Goal: Transaction & Acquisition: Purchase product/service

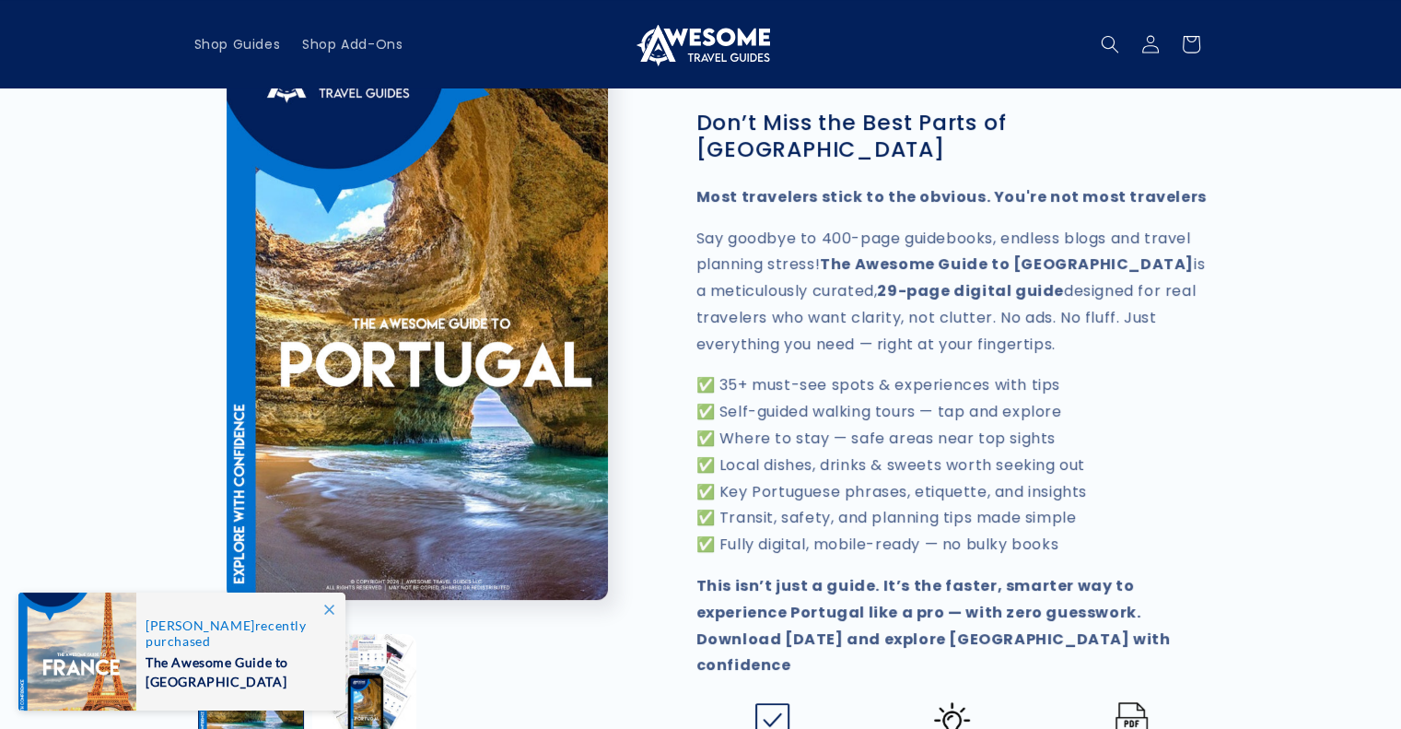
scroll to position [499, 0]
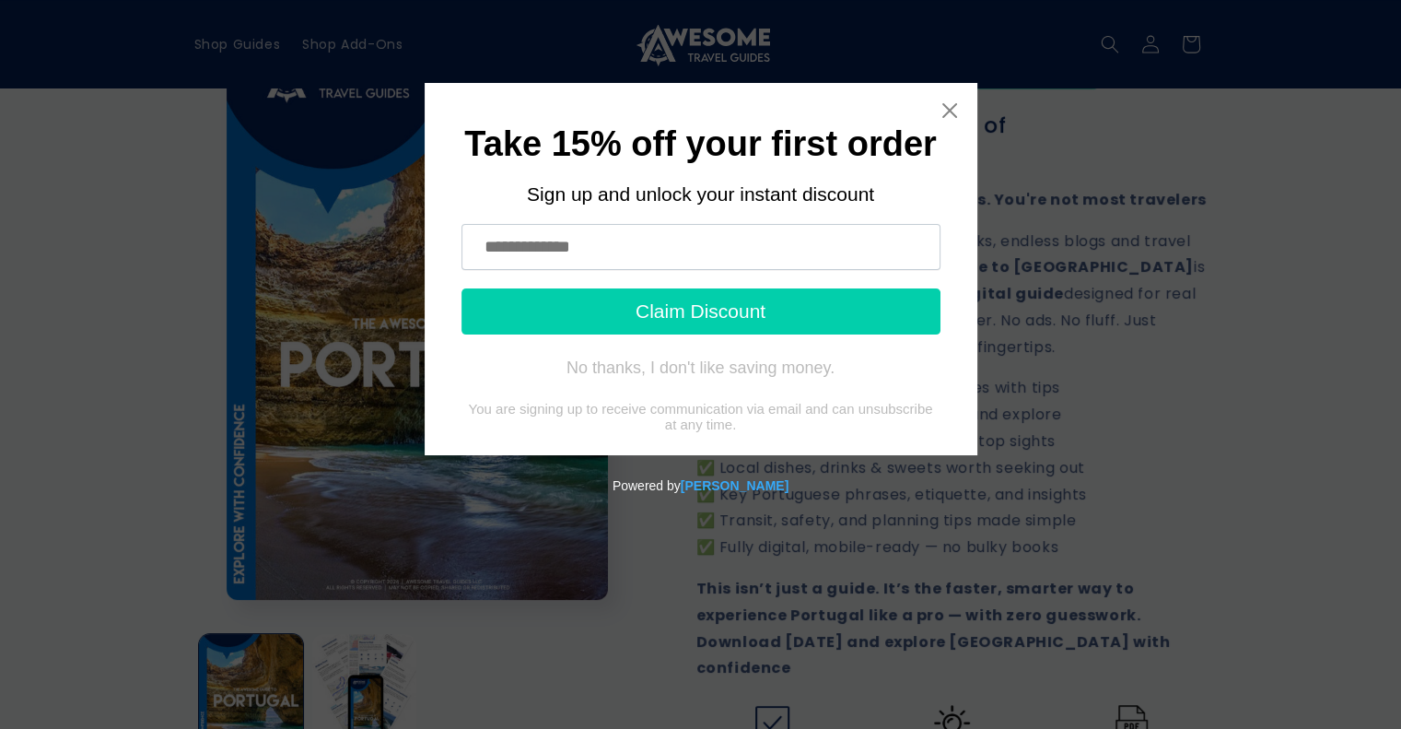
click at [497, 243] on input "text" at bounding box center [701, 247] width 479 height 46
type input "**********"
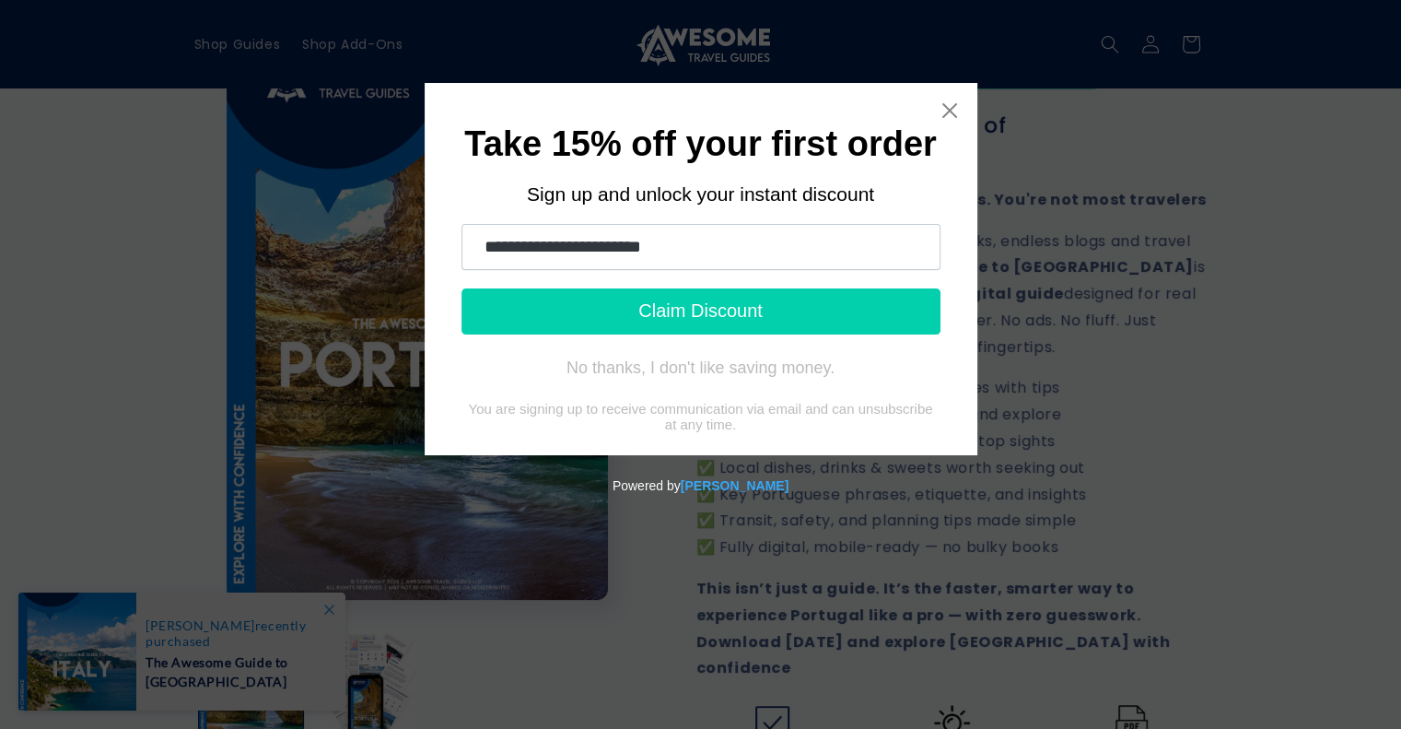
click at [614, 305] on button "Claim Discount" at bounding box center [701, 311] width 479 height 46
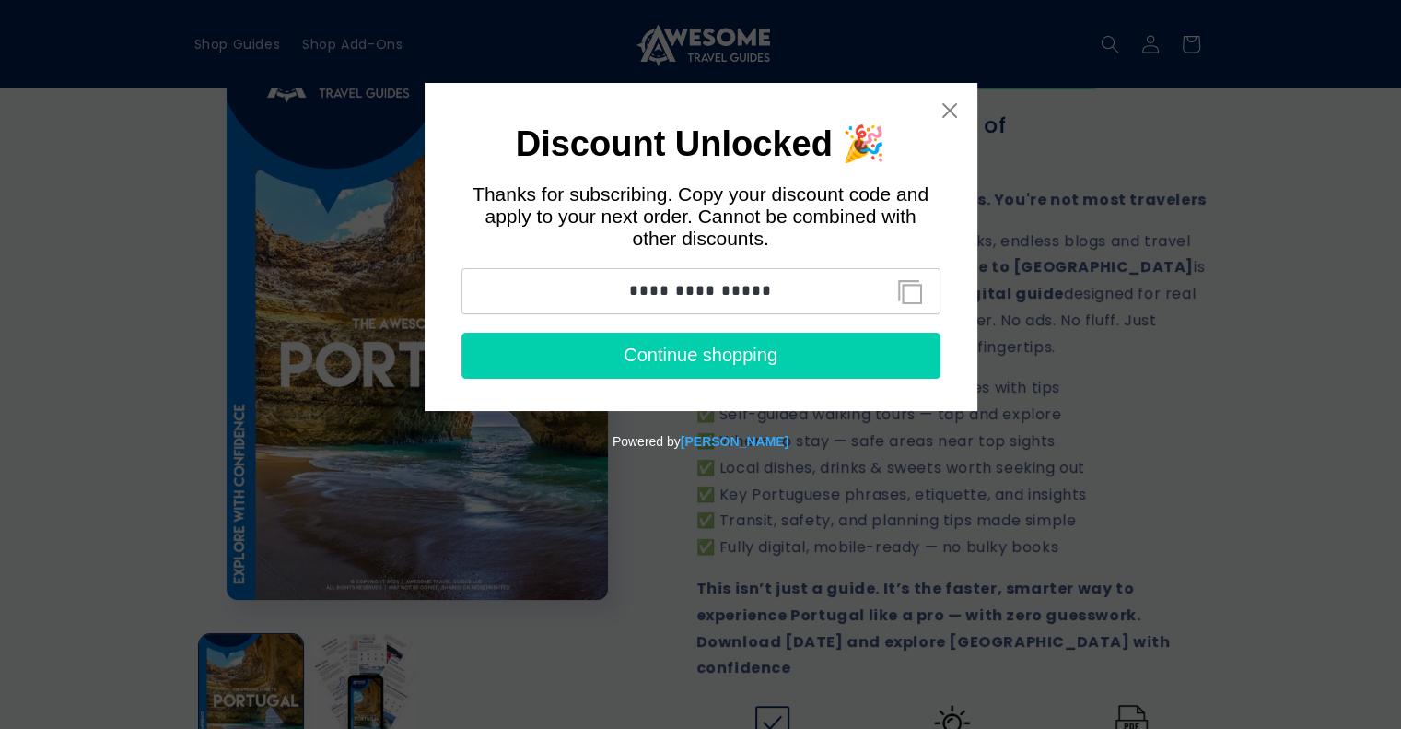
click at [654, 356] on button "Continue shopping" at bounding box center [701, 356] width 479 height 46
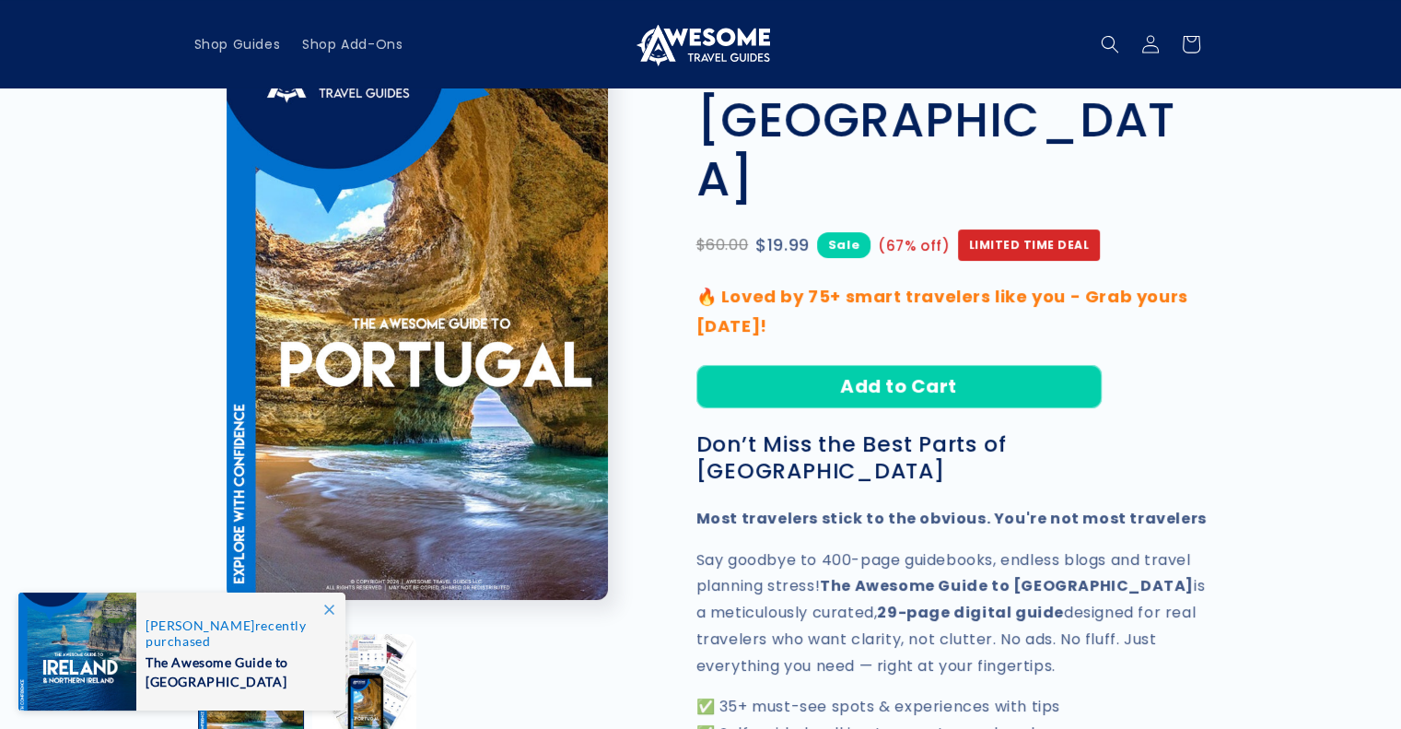
scroll to position [127, 0]
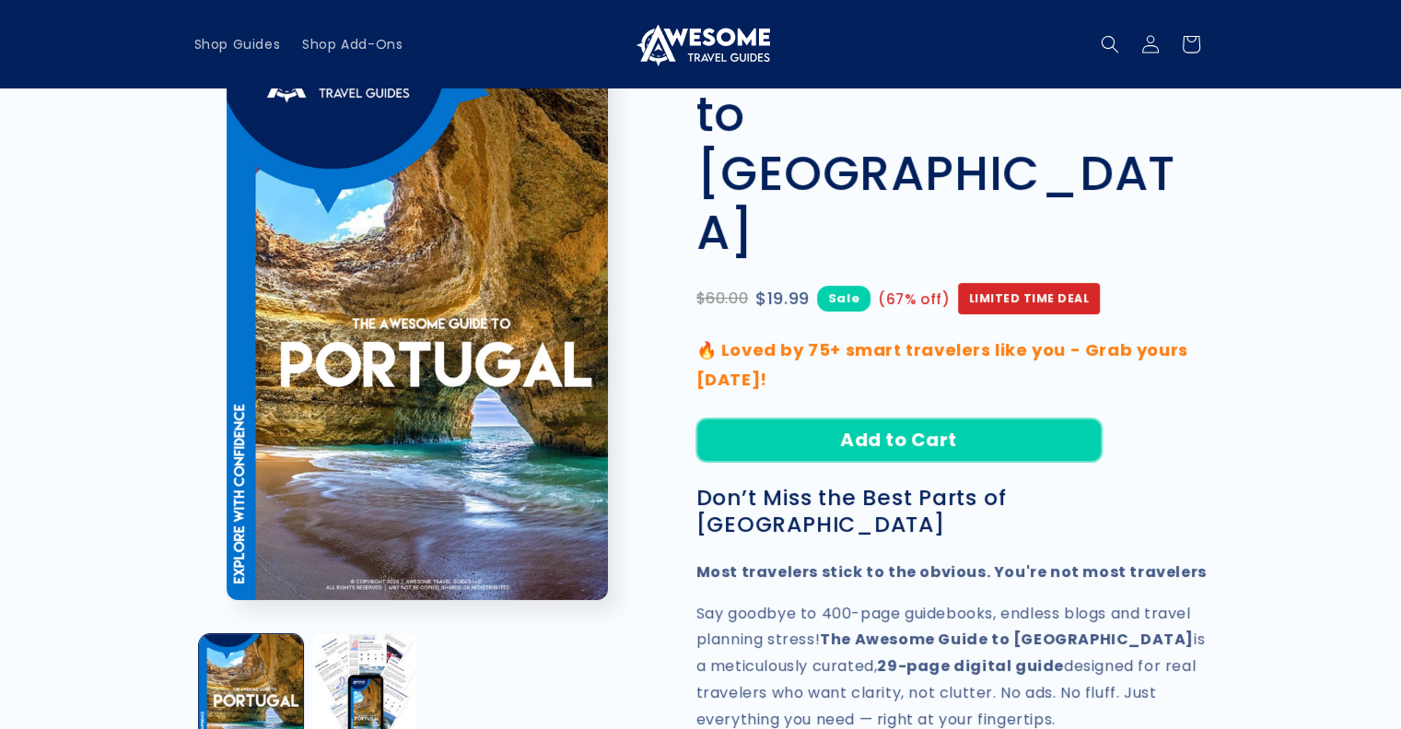
click at [913, 418] on button "Add to Cart" at bounding box center [898, 439] width 405 height 43
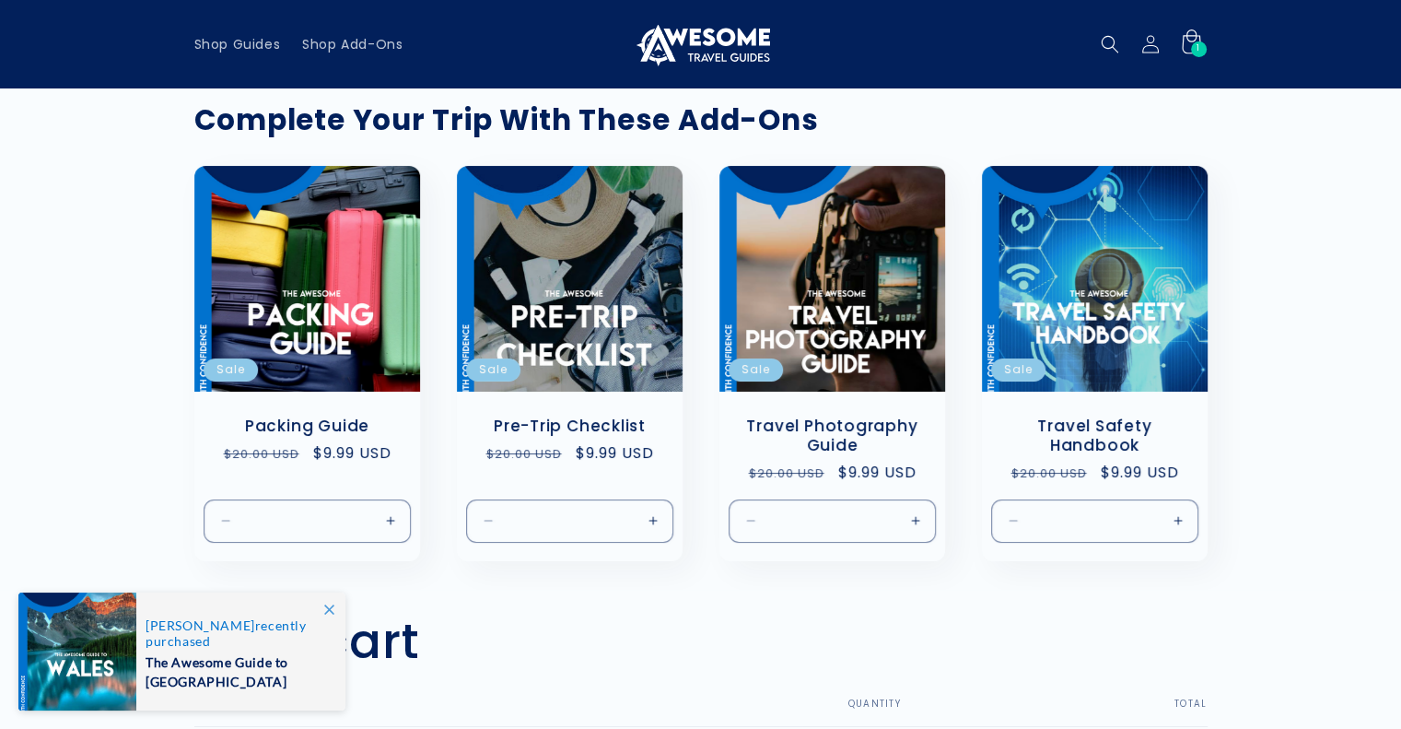
click at [1190, 37] on icon at bounding box center [1190, 43] width 43 height 43
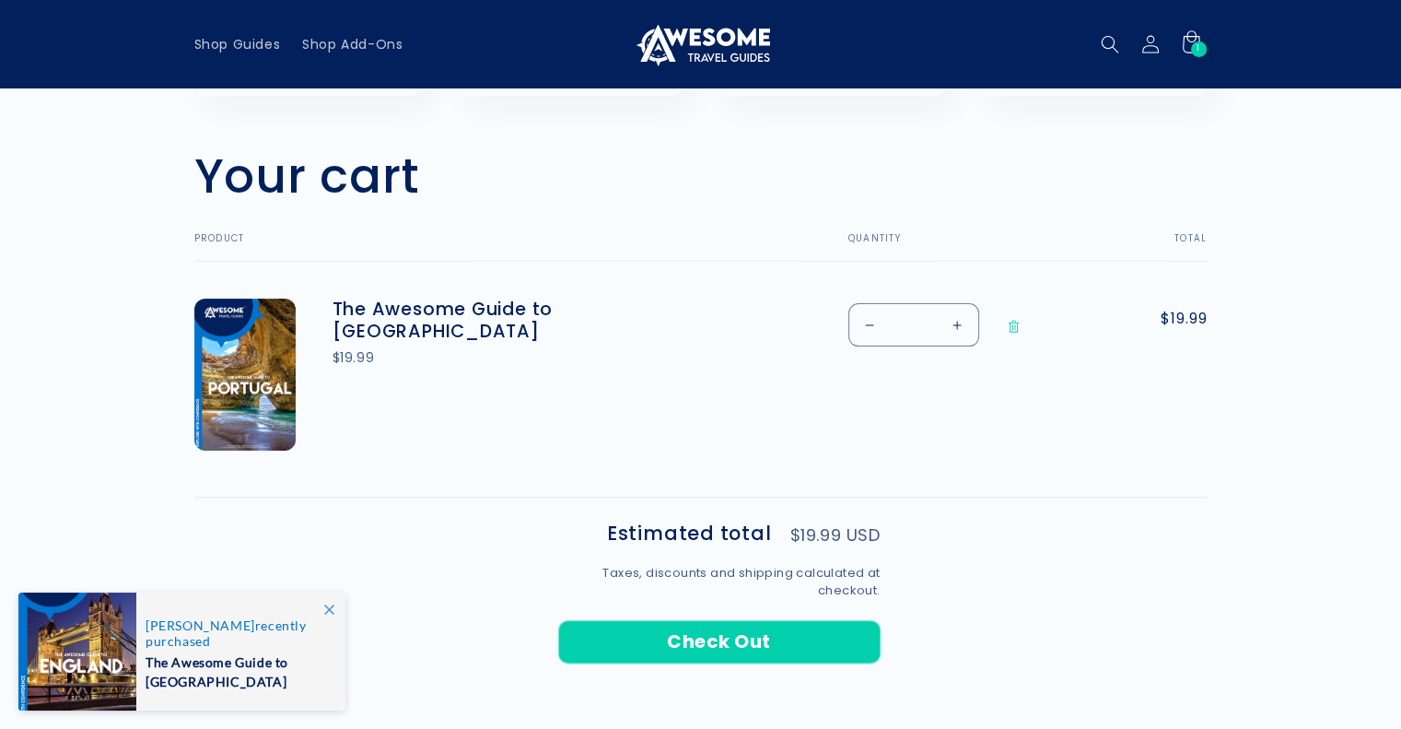
scroll to position [365, 0]
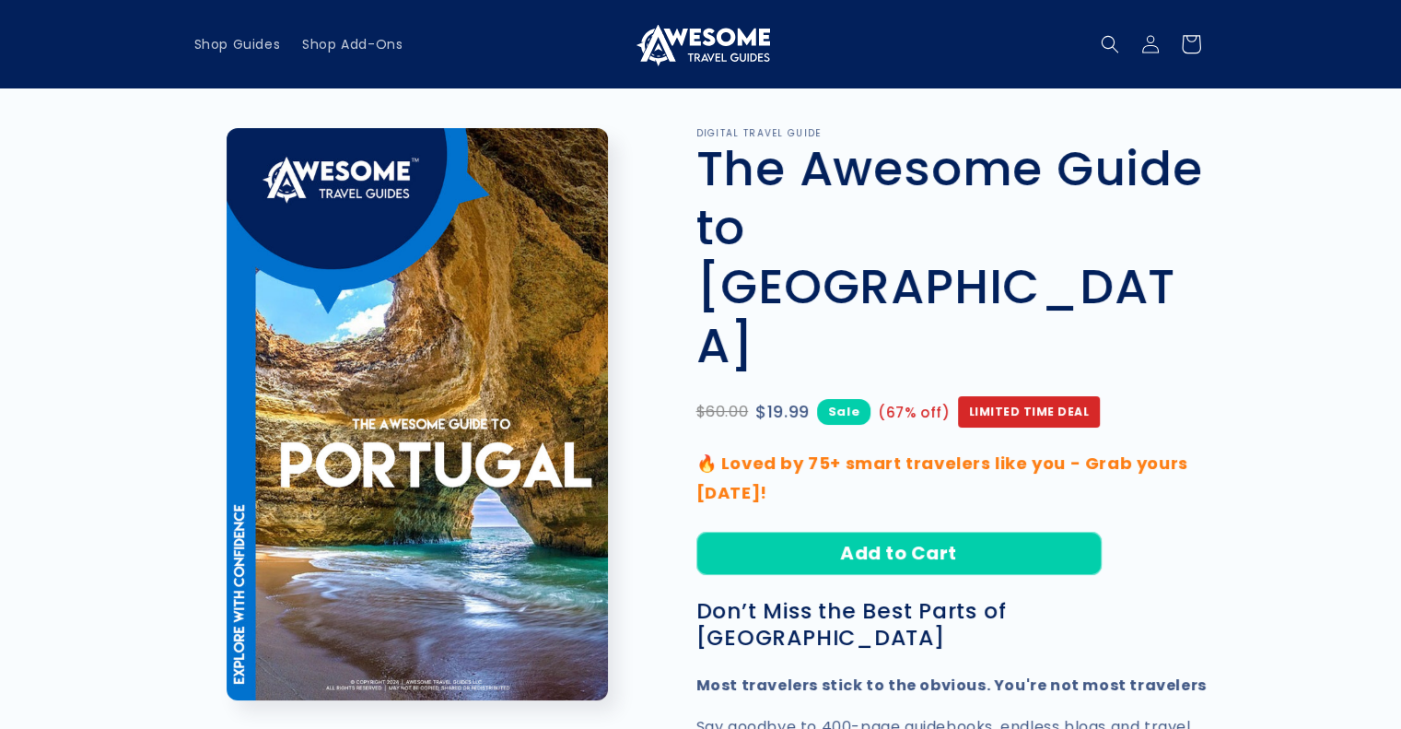
click at [1188, 38] on icon at bounding box center [1190, 43] width 43 height 43
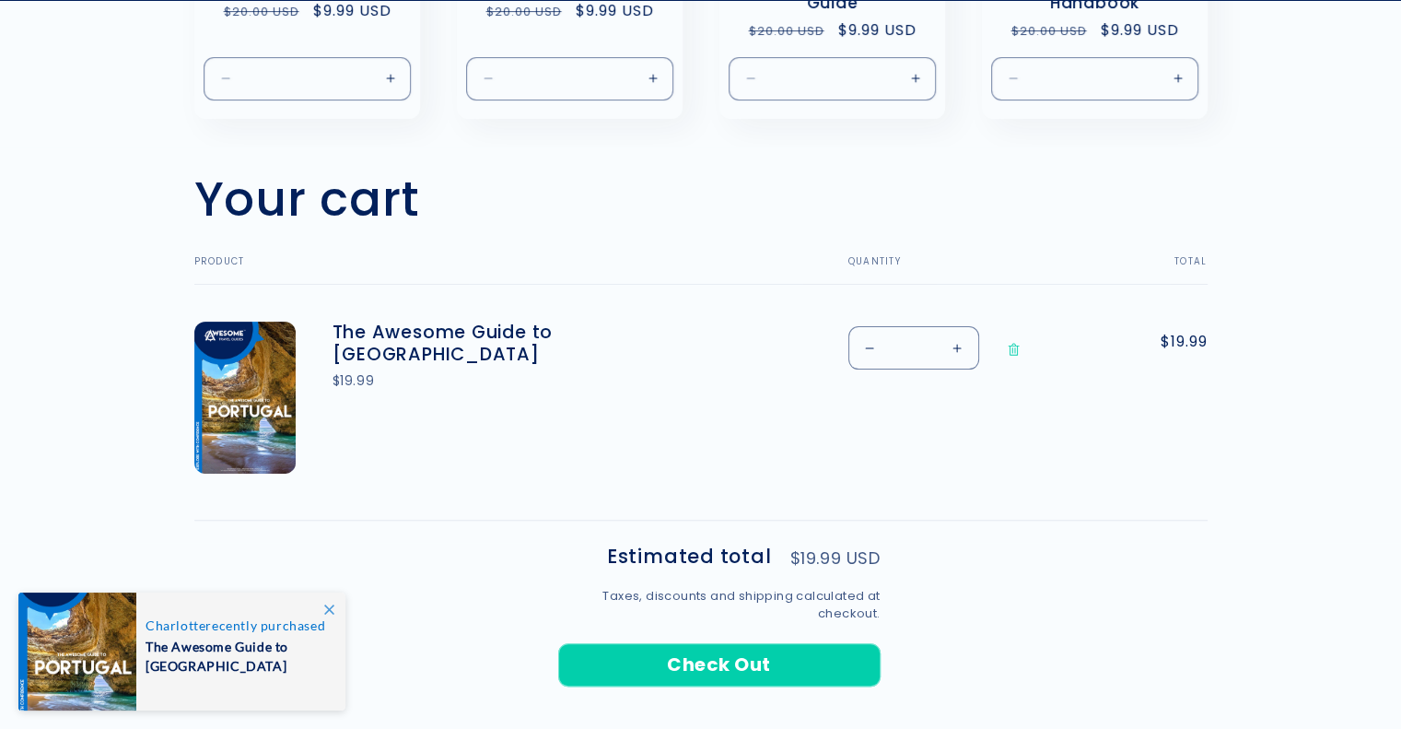
scroll to position [447, 0]
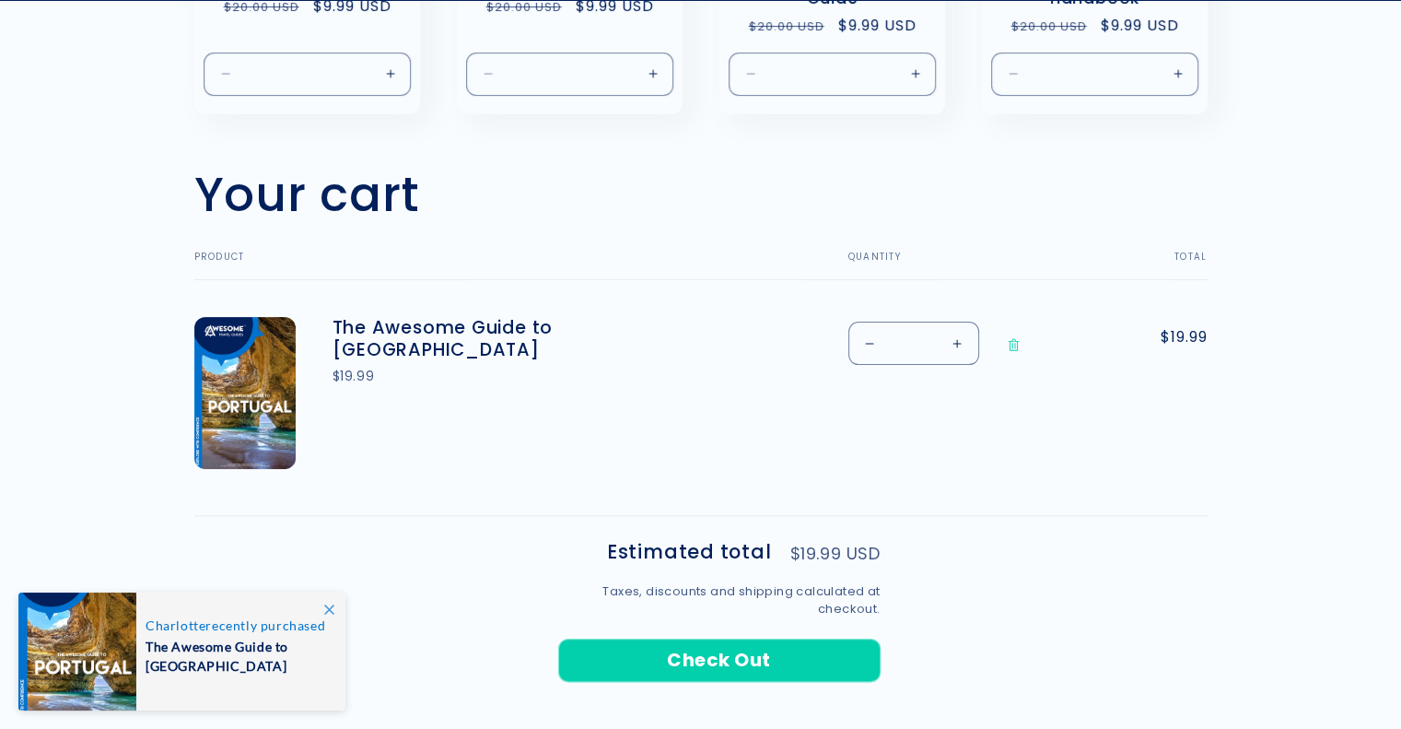
click at [869, 338] on button "Decrease quantity for The Awesome Guide to [GEOGRAPHIC_DATA]" at bounding box center [869, 342] width 41 height 43
type input "*"
